Goal: Use online tool/utility: Utilize a website feature to perform a specific function

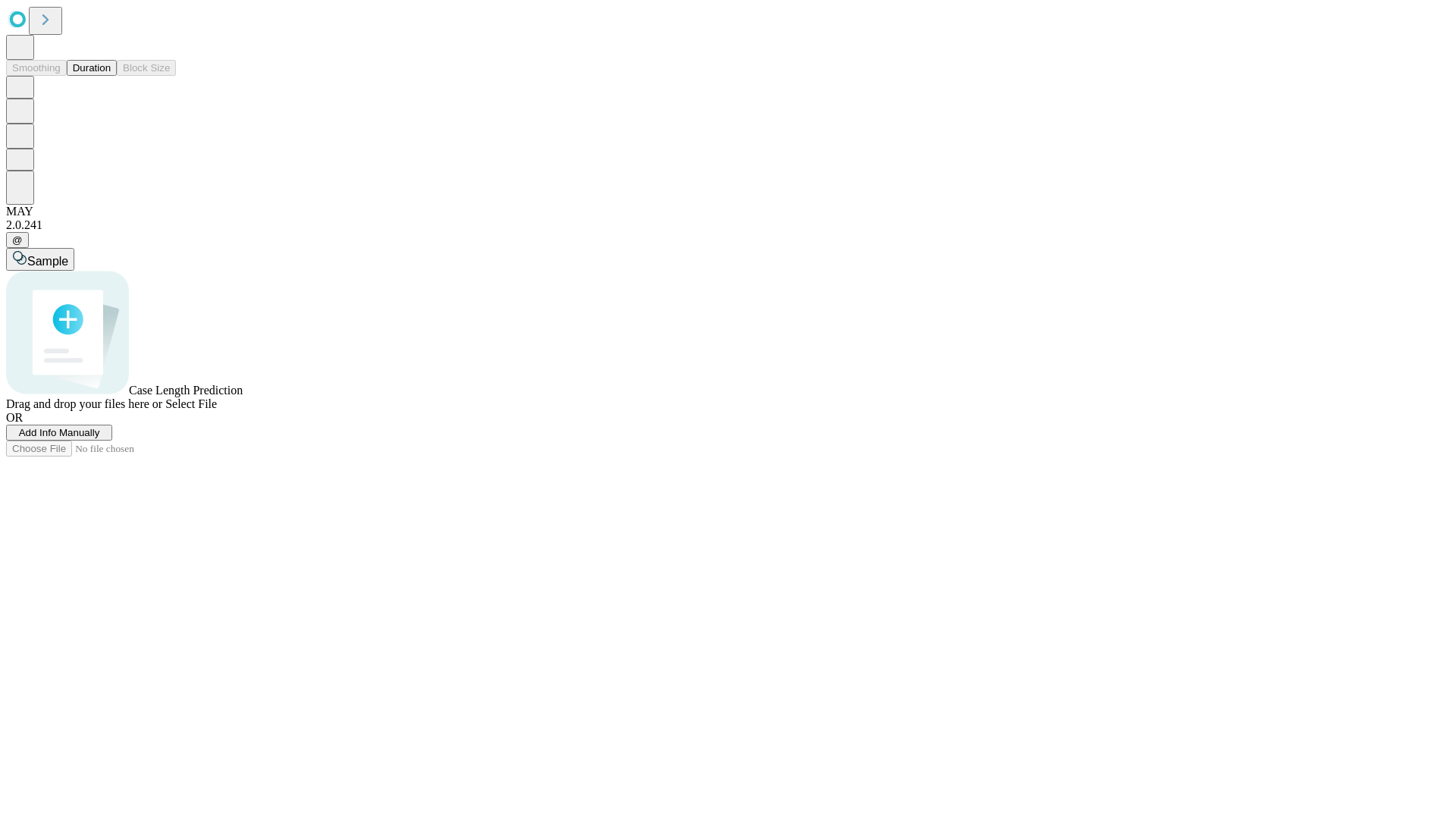
click at [111, 76] on button "Duration" at bounding box center [92, 68] width 50 height 16
click at [68, 255] on span "Sample" at bounding box center [48, 260] width 41 height 13
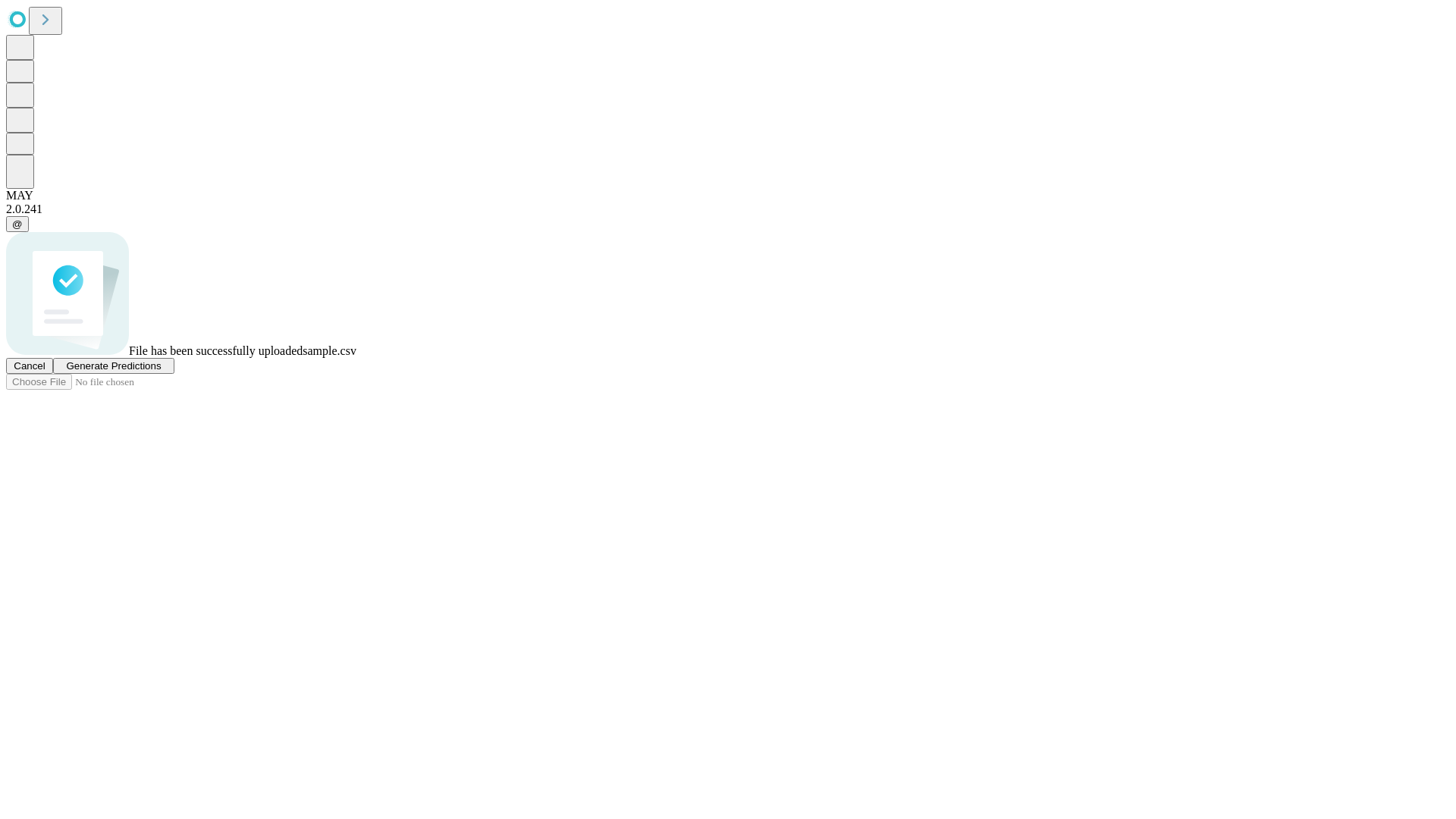
click at [161, 372] on span "Generate Predictions" at bounding box center [113, 366] width 95 height 12
